Goal: Transaction & Acquisition: Purchase product/service

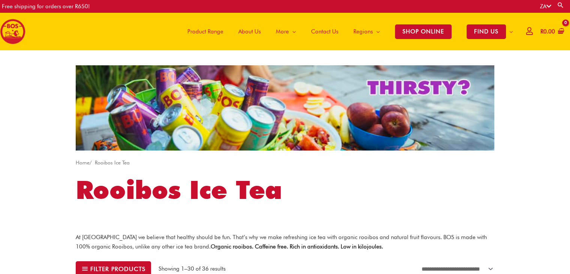
click at [211, 30] on span "Product Range" at bounding box center [206, 31] width 36 height 23
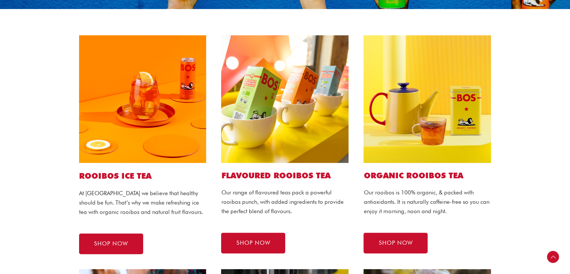
scroll to position [159, 0]
click at [126, 243] on span "SHOP NOW" at bounding box center [111, 244] width 34 height 6
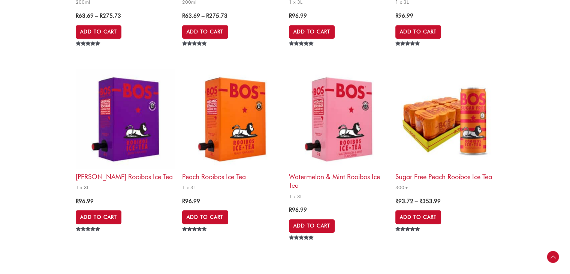
scroll to position [579, 0]
